Goal: Task Accomplishment & Management: Complete application form

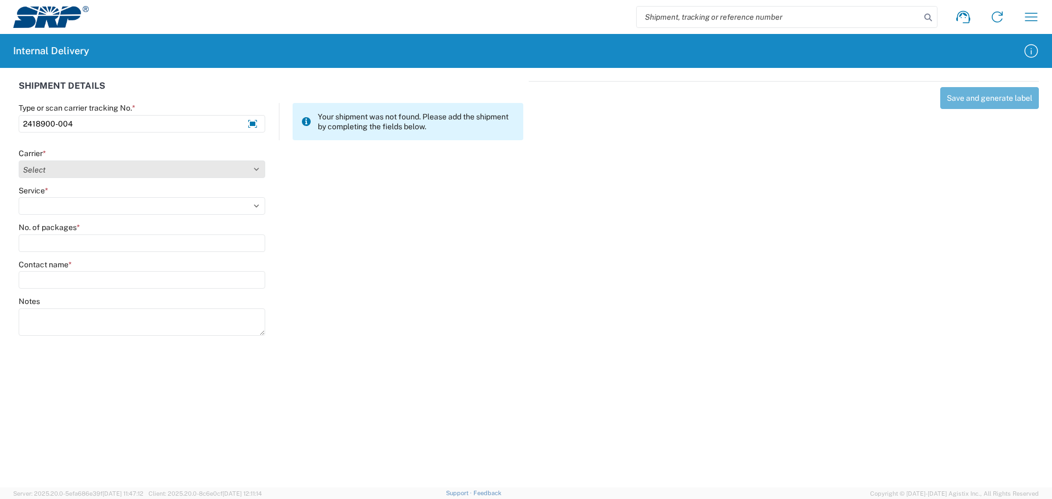
type input "2418900-004"
click at [111, 176] on select "Select Amazon Logistics ATI Trucking BC Dimerco Logistics Empire Southwest FedE…" at bounding box center [142, 170] width 247 height 18
select select "18714"
click at [19, 161] on select "Select Amazon Logistics ATI Trucking BC Dimerco Logistics Empire Southwest FedE…" at bounding box center [142, 170] width 247 height 18
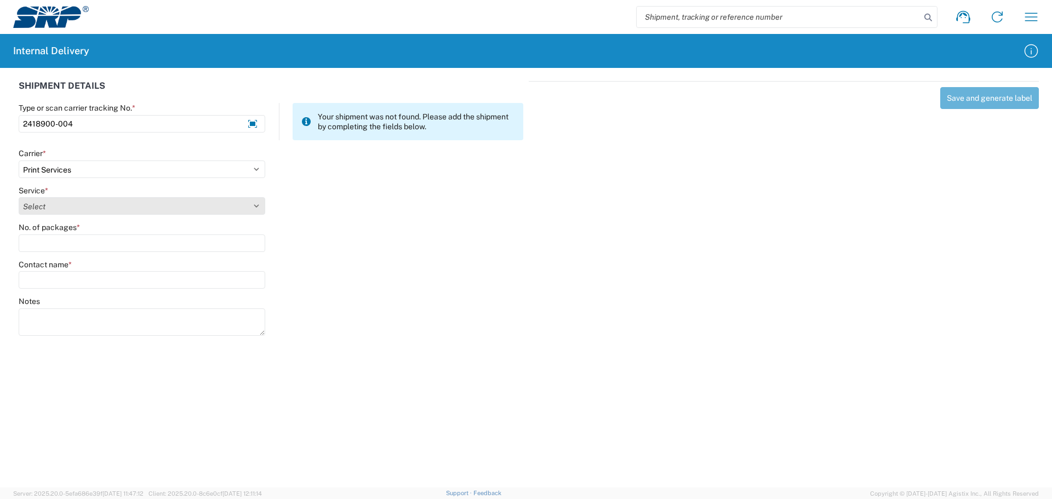
click at [50, 207] on select "Select Ground Inter-office" at bounding box center [142, 206] width 247 height 18
select select "35764"
click at [19, 197] on select "Select Ground Inter-office" at bounding box center [142, 206] width 247 height 18
click at [51, 247] on input "No. of packages *" at bounding box center [142, 243] width 247 height 18
type input "1"
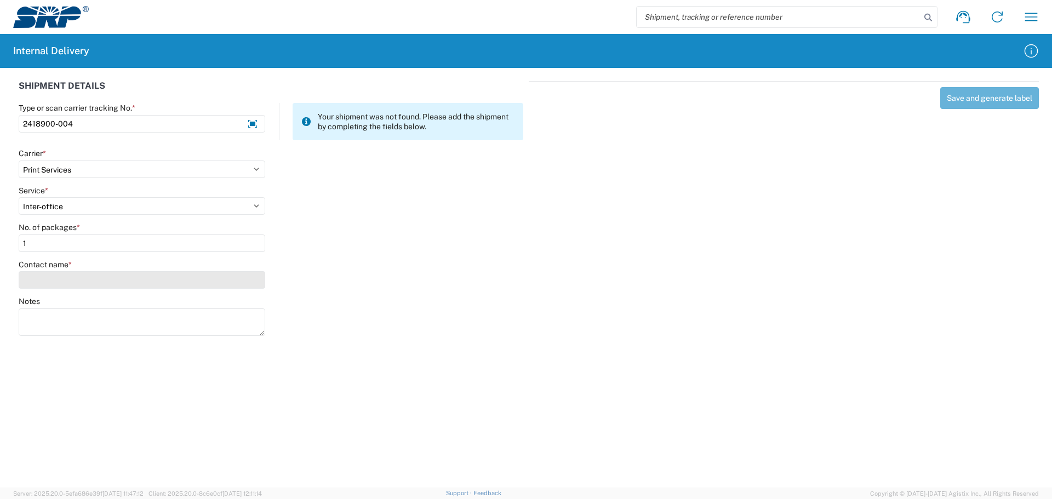
click at [60, 278] on input "Contact name *" at bounding box center [142, 280] width 247 height 18
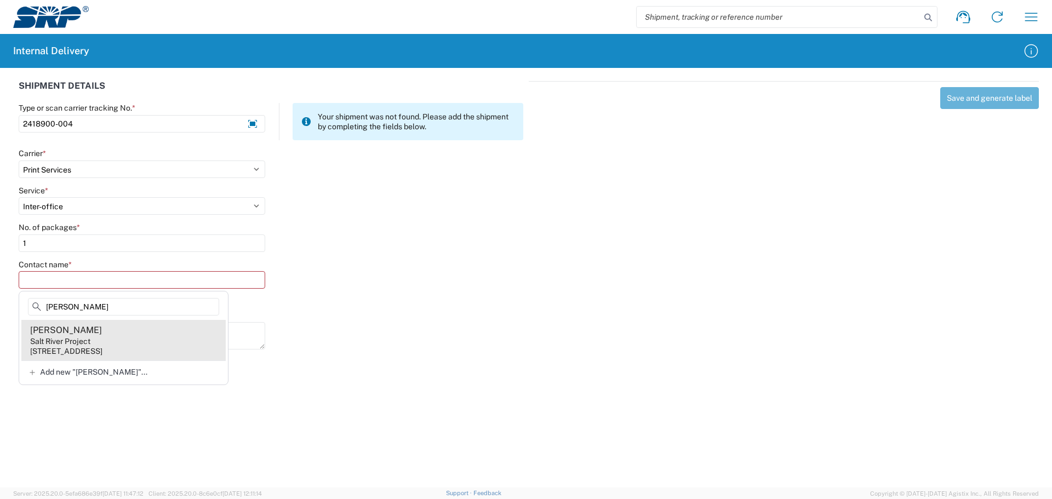
type input "stern"
click at [85, 345] on div "Salt River Project" at bounding box center [60, 341] width 60 height 10
type input "Rachel Stern"
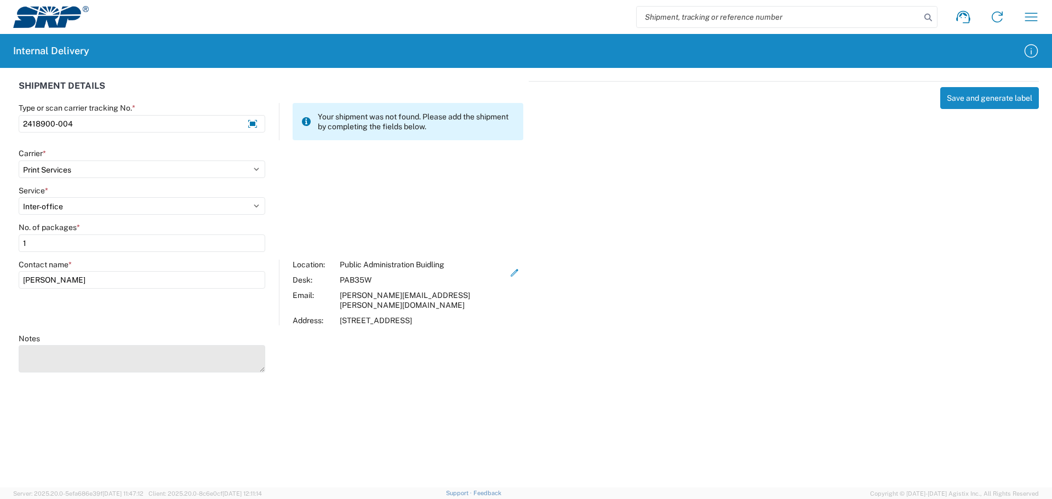
click at [98, 345] on textarea "Notes" at bounding box center [142, 358] width 247 height 27
paste textarea "delivery to @Rachel Stern Storage room D"
type textarea "delivery to @Rachel Stern Storage room D"
click at [986, 93] on button "Save and generate label" at bounding box center [989, 98] width 99 height 22
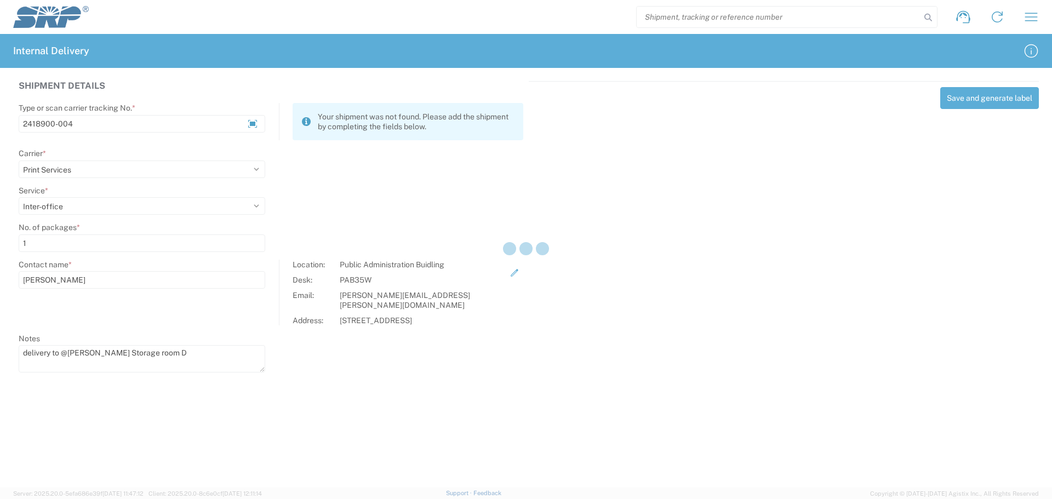
select select
